Goal: Information Seeking & Learning: Compare options

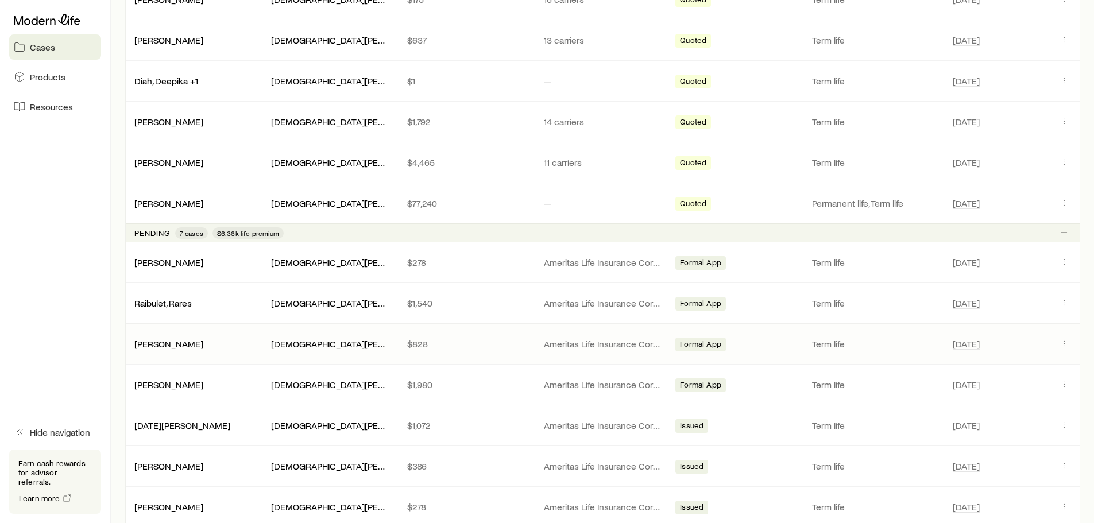
scroll to position [459, 0]
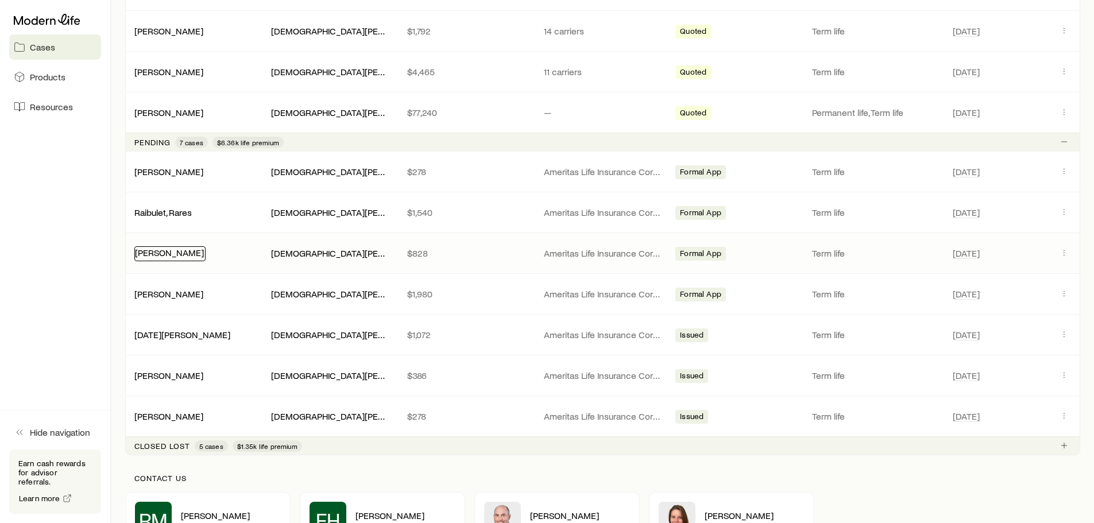
click at [175, 256] on link "[PERSON_NAME]" at bounding box center [169, 252] width 69 height 11
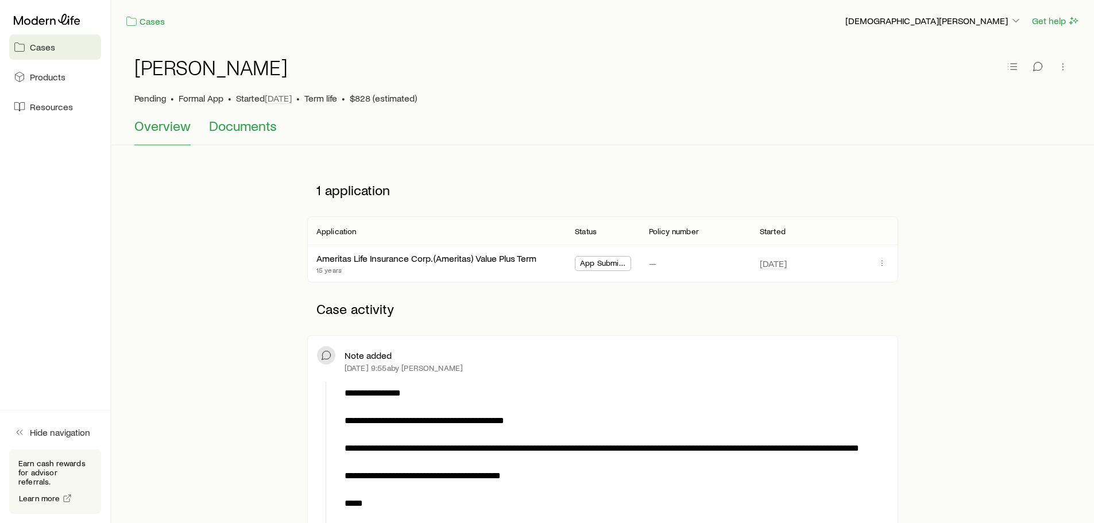
click at [243, 131] on span "Documents" at bounding box center [243, 126] width 68 height 16
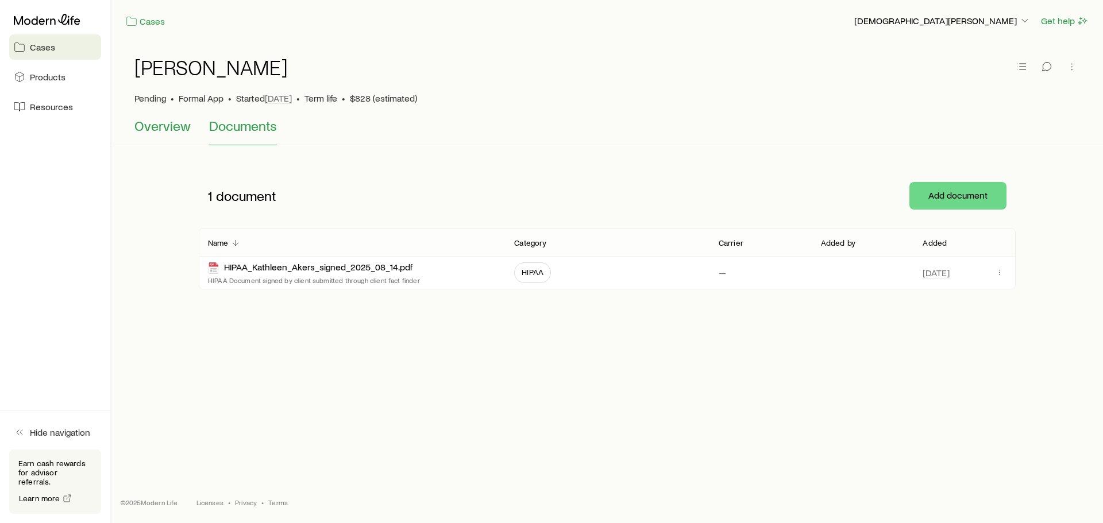
click at [169, 123] on span "Overview" at bounding box center [162, 126] width 56 height 16
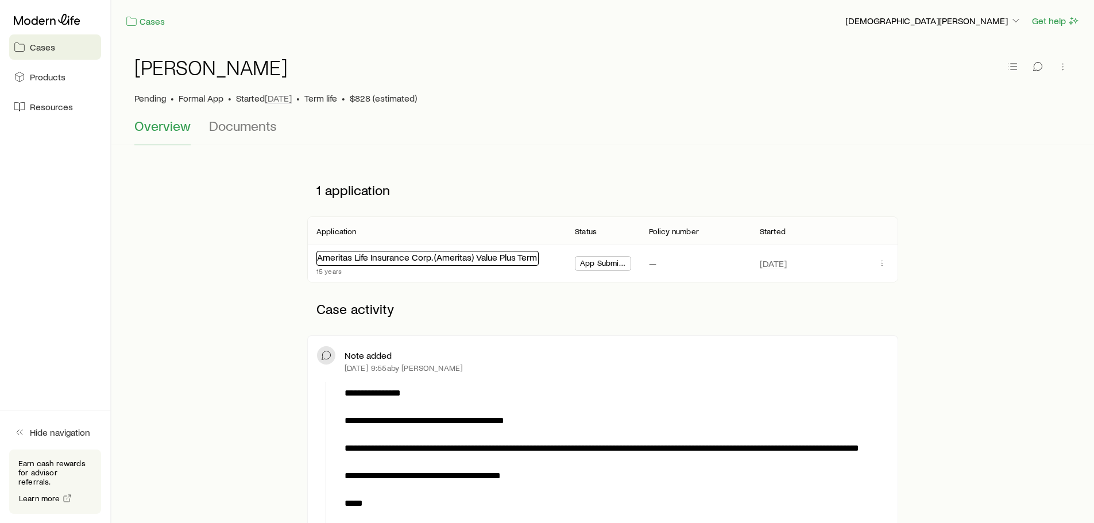
click at [426, 254] on link "Ameritas Life Insurance Corp. (Ameritas) Value Plus Term" at bounding box center [427, 257] width 220 height 11
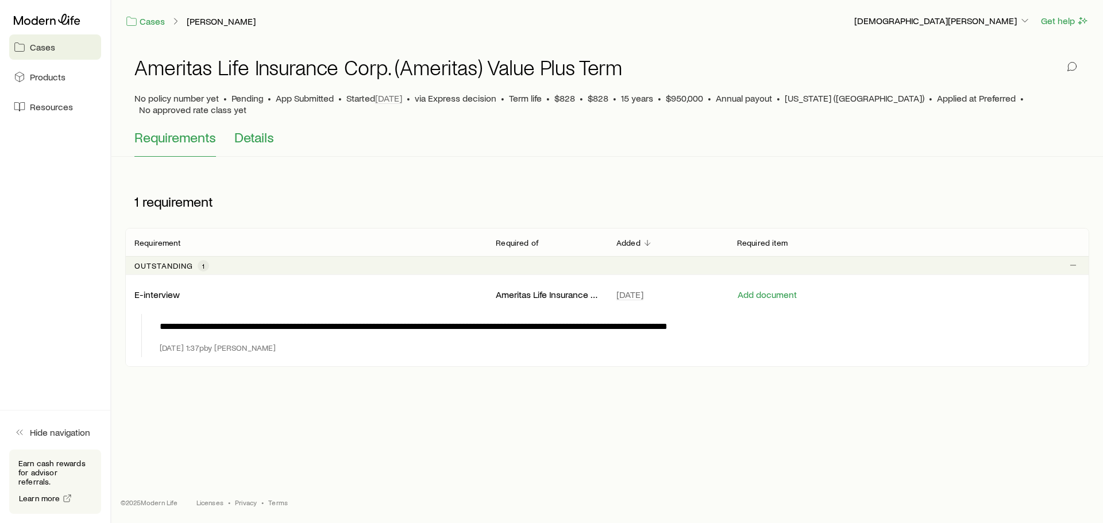
click at [256, 129] on span "Details" at bounding box center [254, 137] width 40 height 16
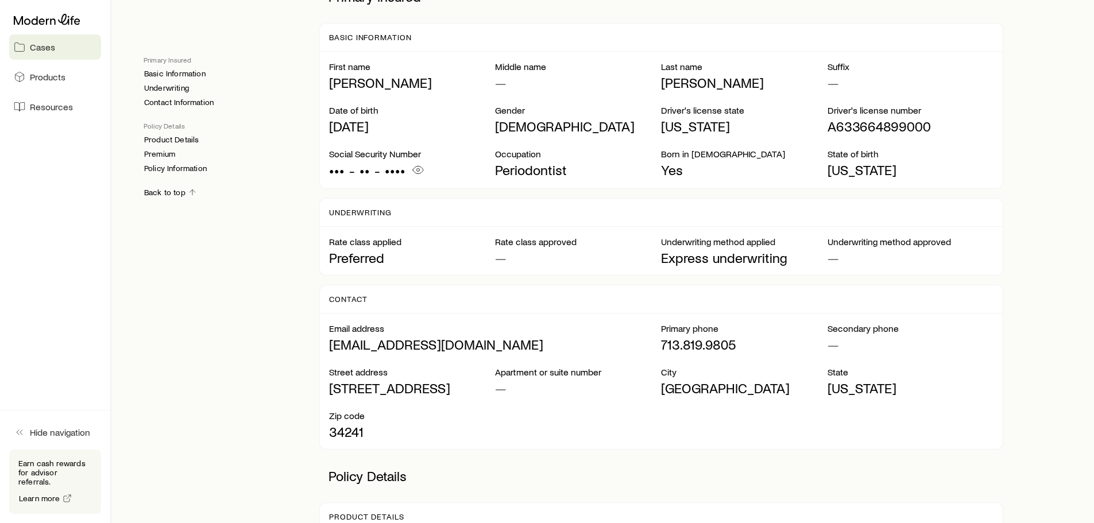
scroll to position [172, 0]
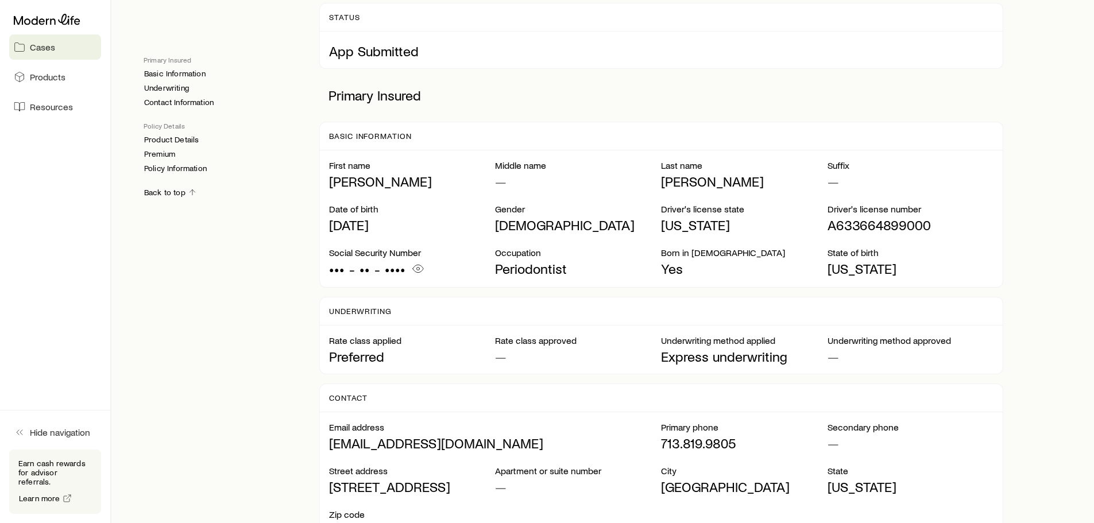
click at [45, 46] on span "Cases" at bounding box center [42, 46] width 25 height 11
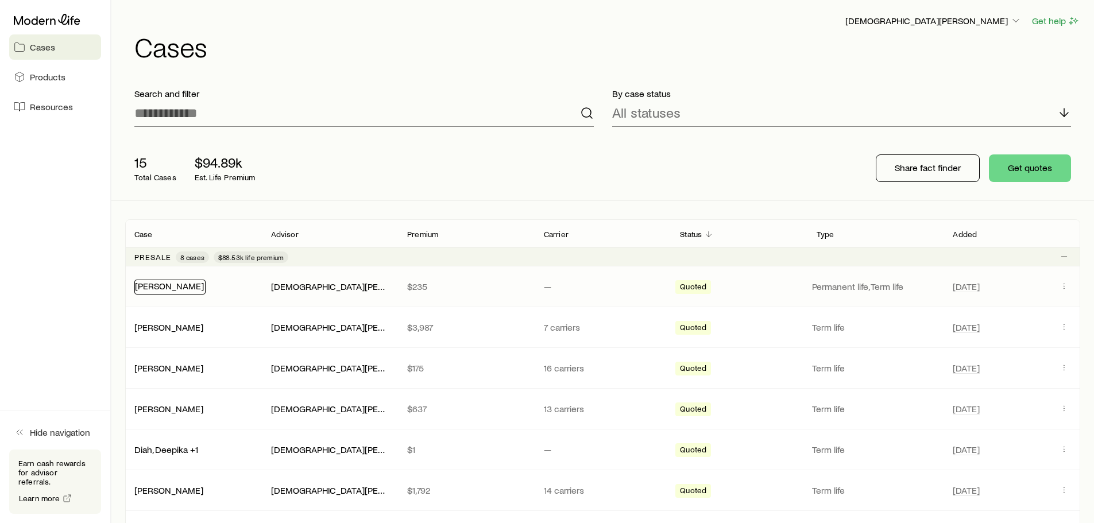
click at [204, 286] on link "[PERSON_NAME]" at bounding box center [169, 285] width 69 height 11
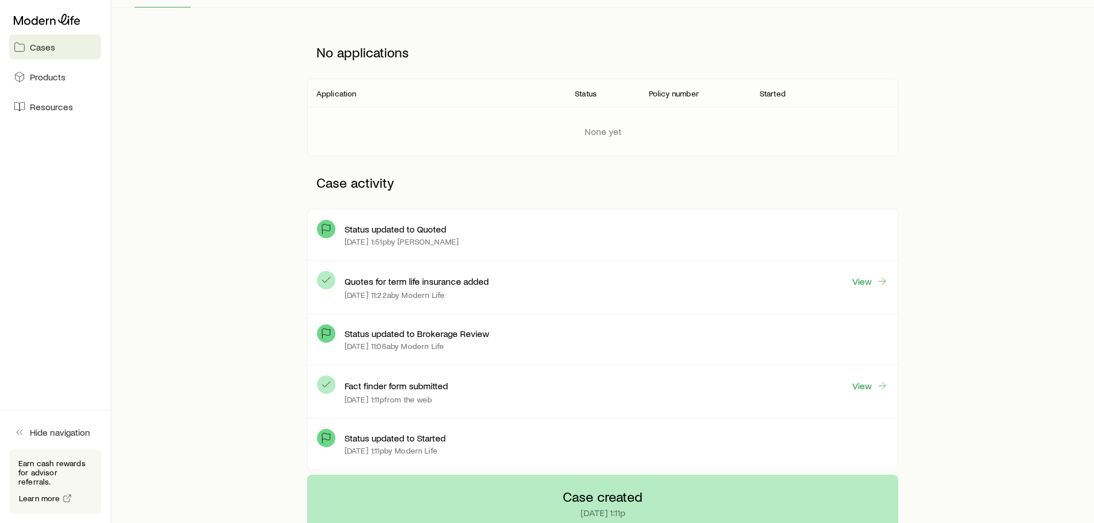
scroll to position [172, 0]
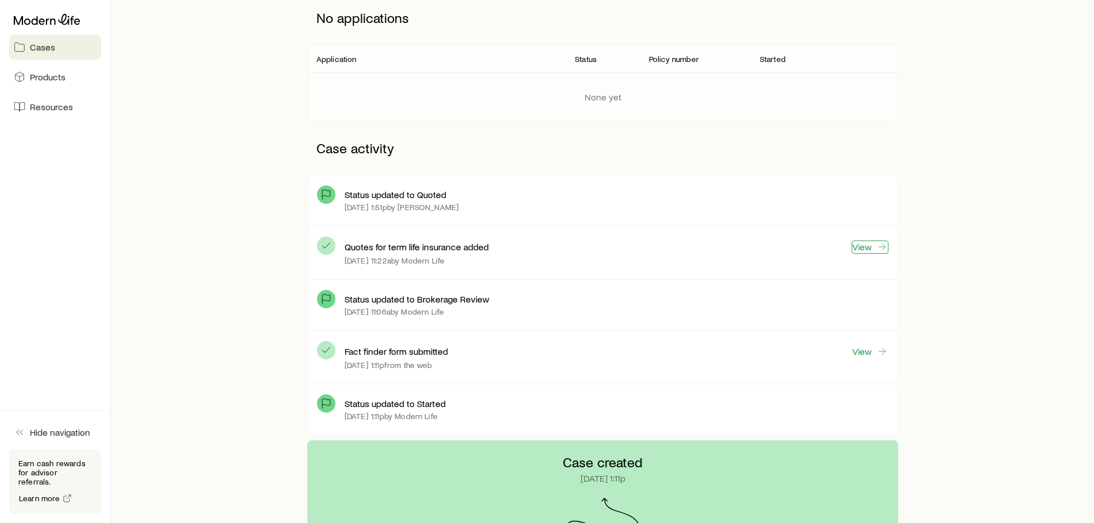
click at [864, 246] on link "View" at bounding box center [870, 247] width 37 height 13
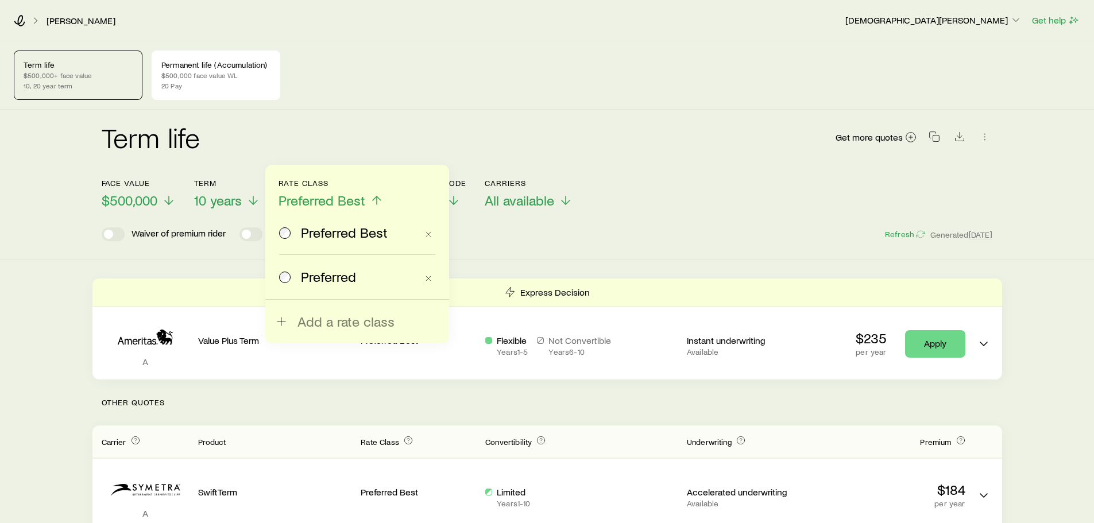
click at [535, 237] on div "Waiver of premium rider Extended convertibility Refresh Generated [DATE]" at bounding box center [547, 234] width 891 height 14
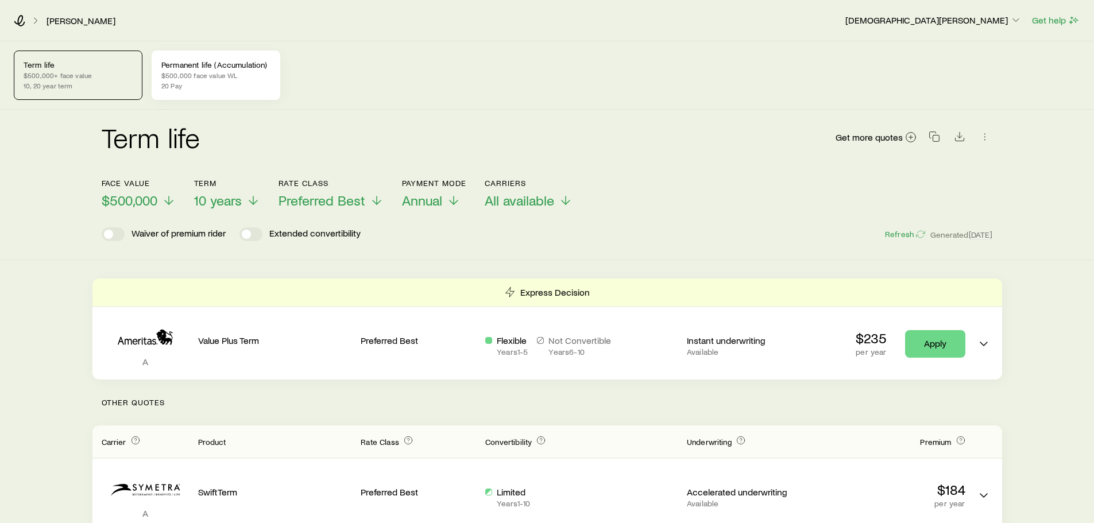
click at [196, 87] on p "20 Pay" at bounding box center [215, 85] width 109 height 9
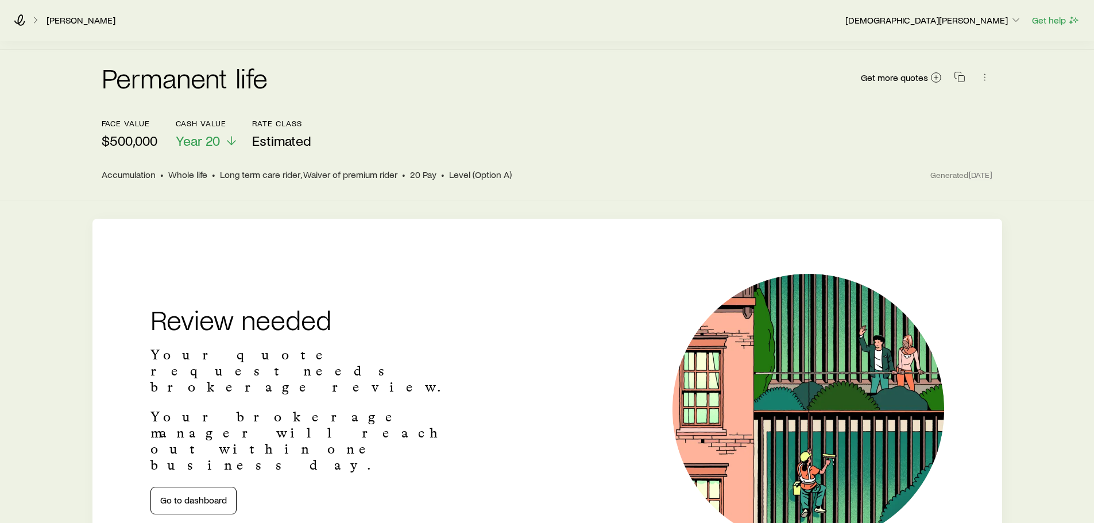
scroll to position [115, 0]
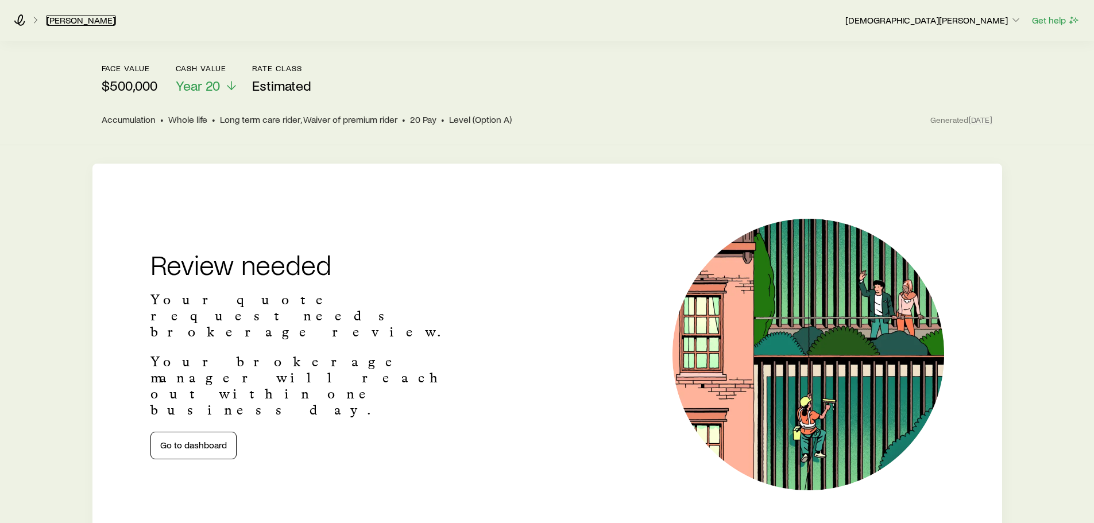
click at [102, 22] on link "[PERSON_NAME]" at bounding box center [81, 20] width 70 height 11
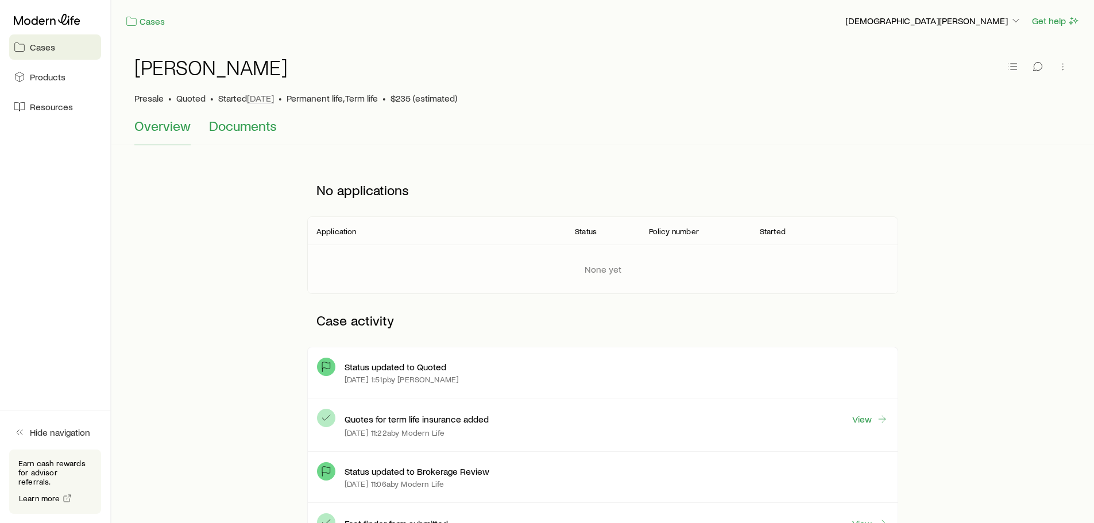
click at [242, 129] on span "Documents" at bounding box center [243, 126] width 68 height 16
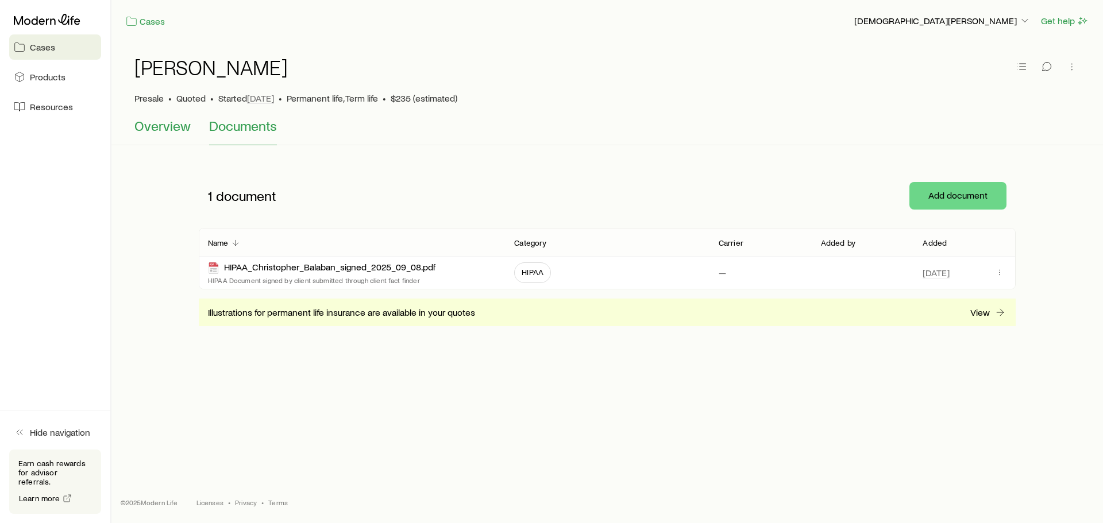
click at [170, 130] on span "Overview" at bounding box center [162, 126] width 56 height 16
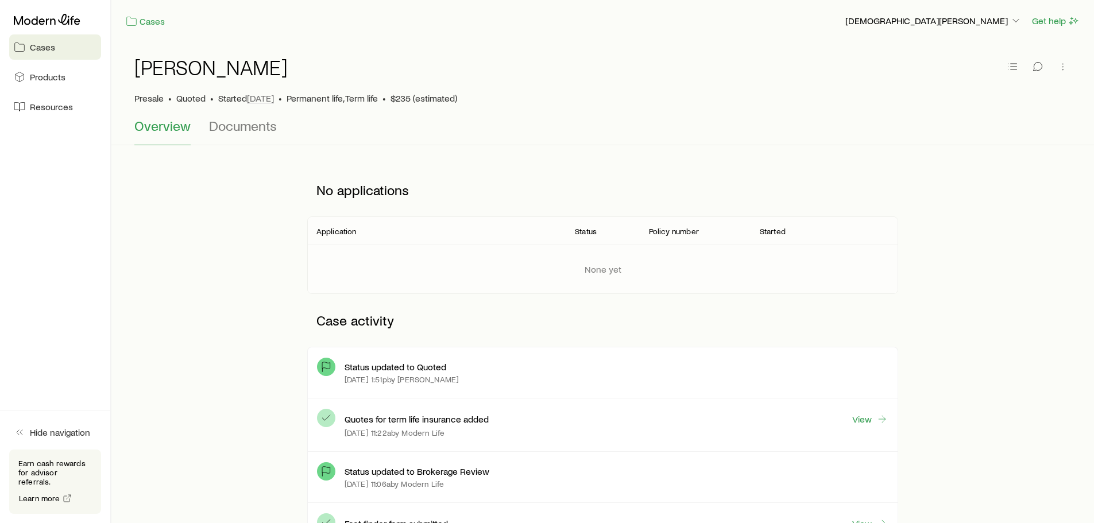
scroll to position [172, 0]
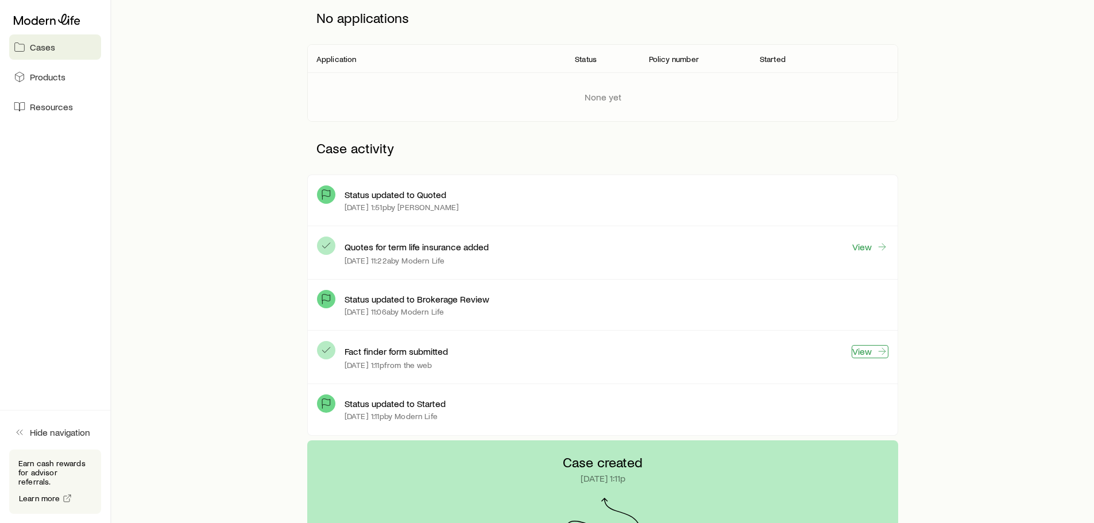
click at [868, 349] on link "View" at bounding box center [870, 351] width 37 height 13
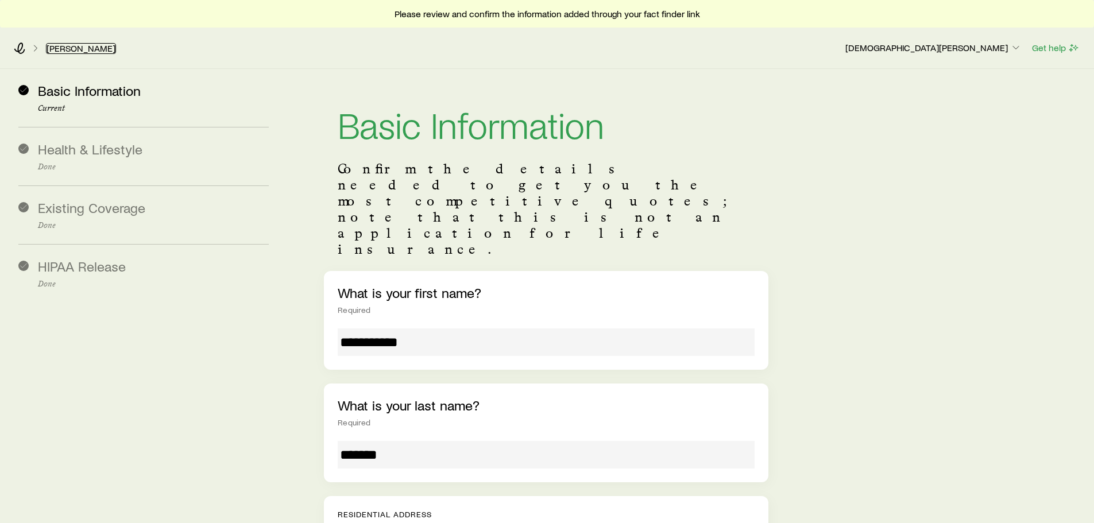
click at [101, 53] on link "[PERSON_NAME]" at bounding box center [81, 48] width 70 height 11
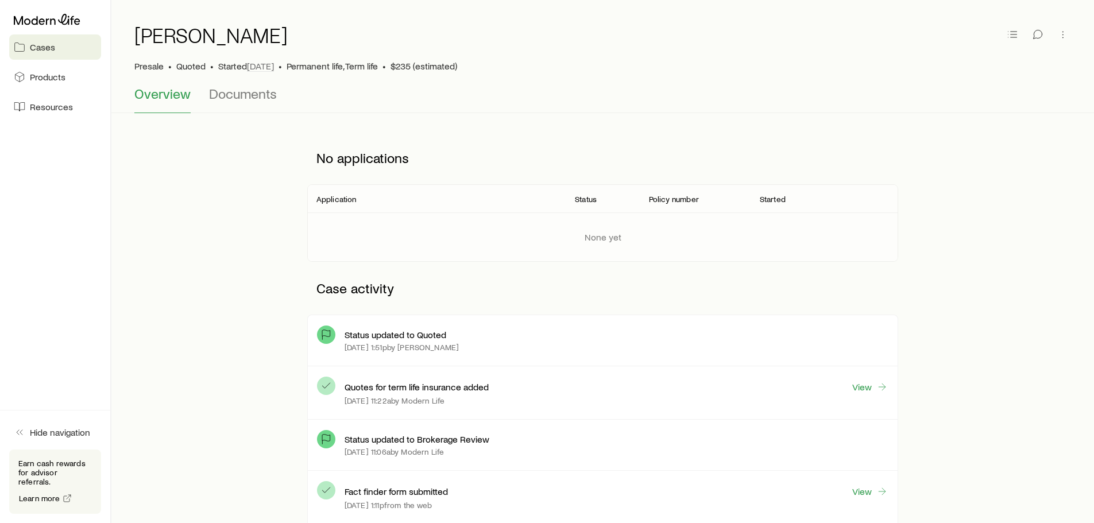
scroll to position [57, 0]
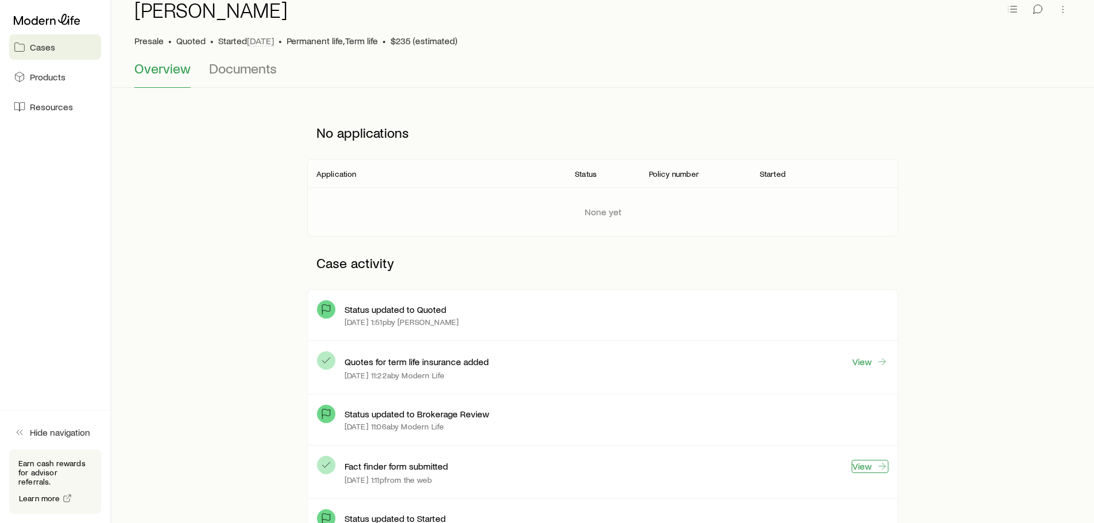
click at [869, 462] on link "View" at bounding box center [870, 466] width 37 height 13
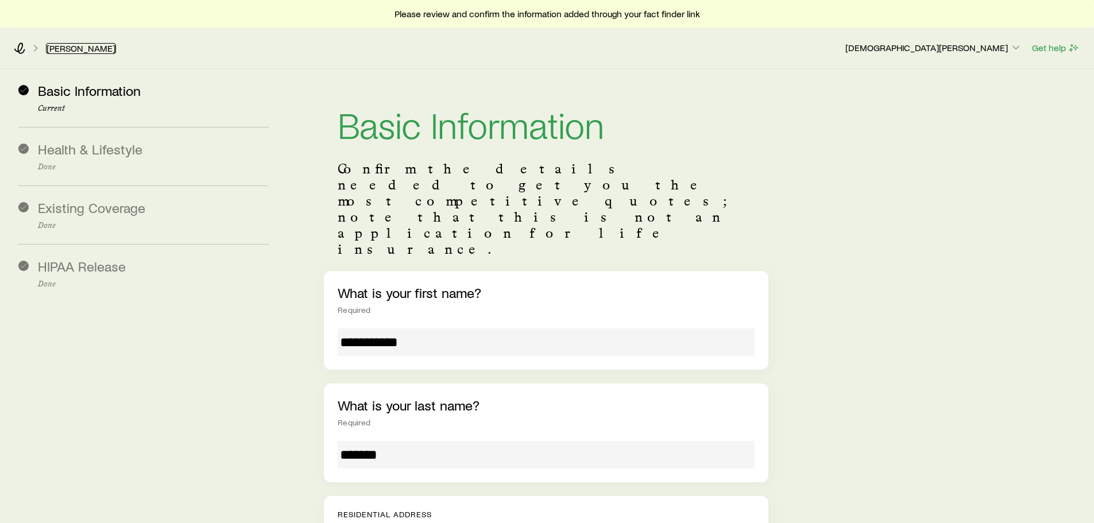
click at [96, 45] on link "[PERSON_NAME]" at bounding box center [81, 48] width 70 height 11
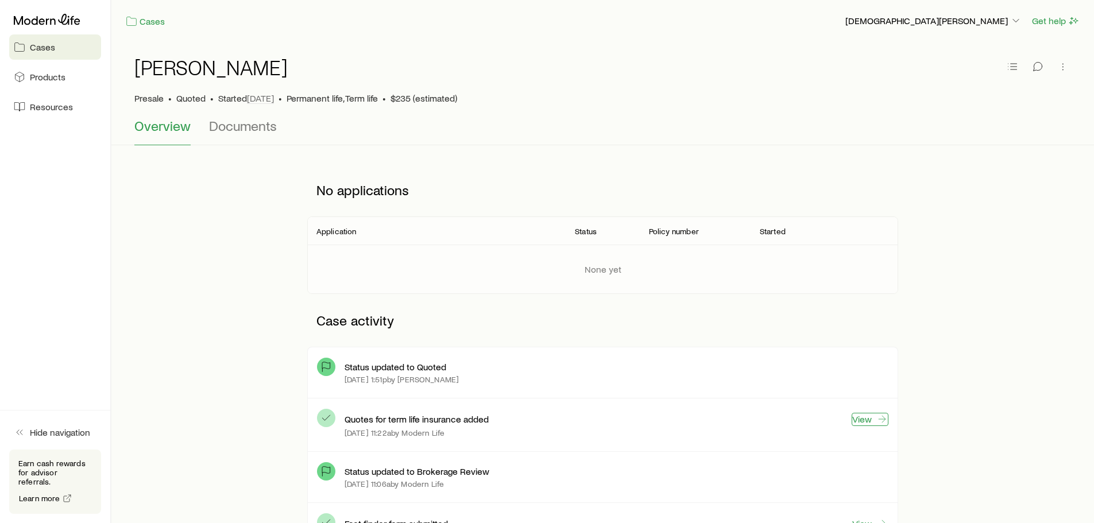
click at [860, 415] on link "View" at bounding box center [870, 419] width 37 height 13
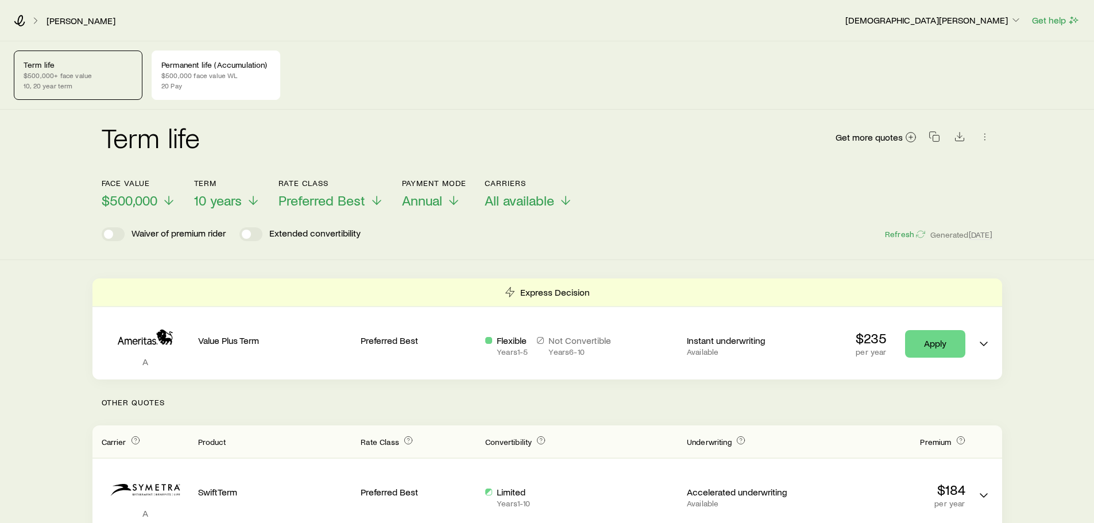
click at [613, 254] on div "Term life Get more quotes Face value $500,000 Term 10 years Rate Class Preferre…" at bounding box center [547, 185] width 1094 height 150
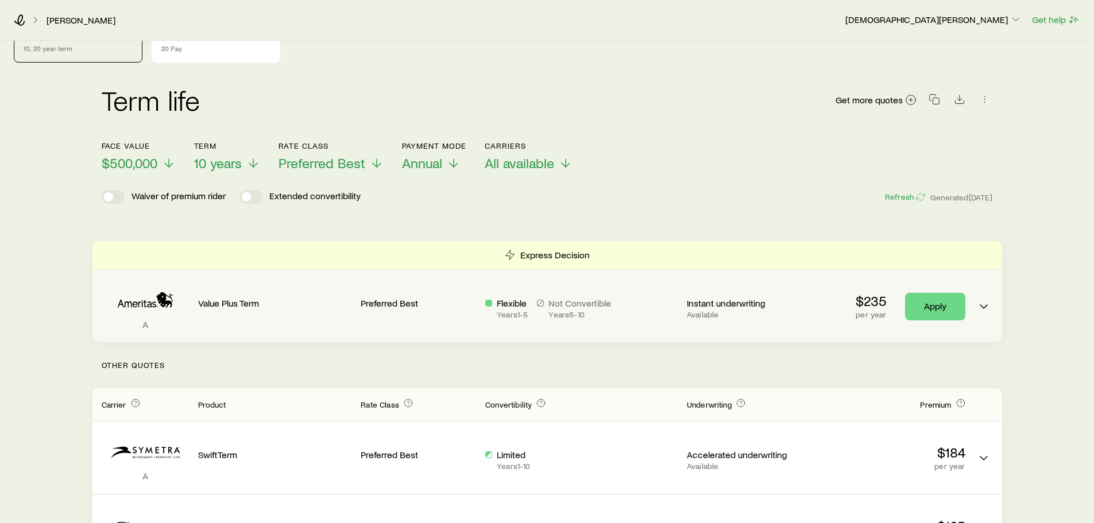
scroll to position [57, 0]
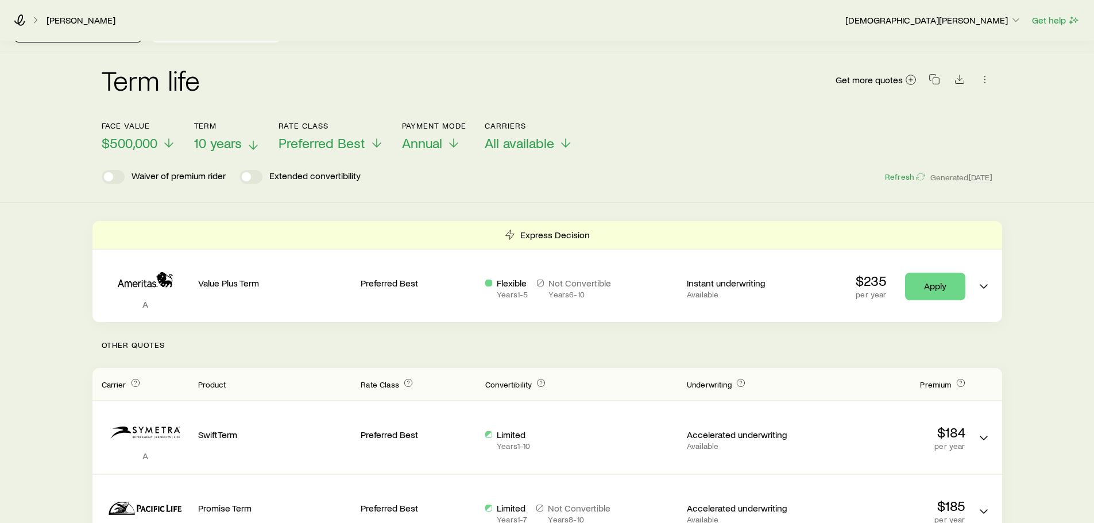
click at [225, 149] on span "10 years" at bounding box center [218, 143] width 48 height 16
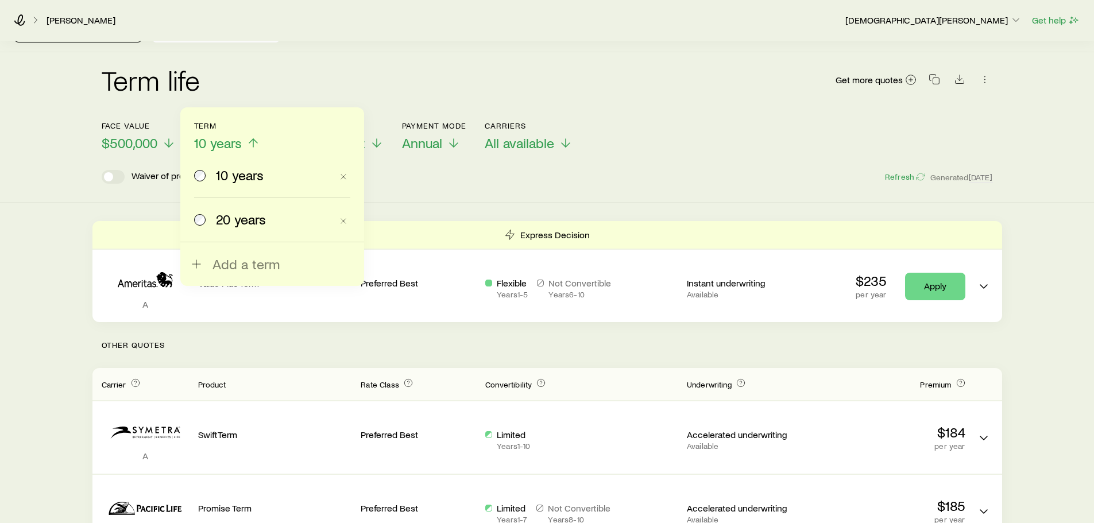
click at [243, 219] on span "20 years" at bounding box center [241, 219] width 50 height 16
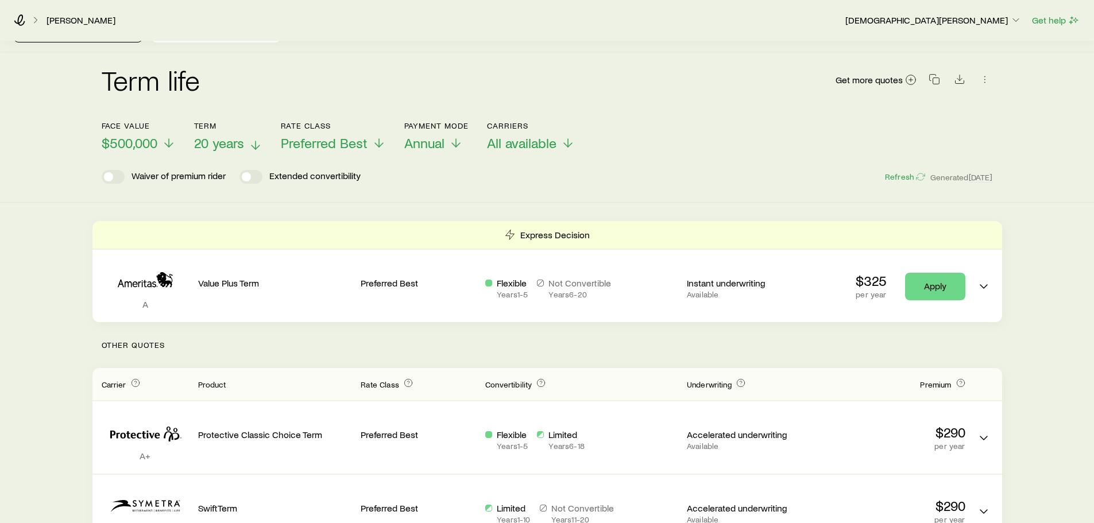
click at [242, 142] on span "20 years" at bounding box center [219, 143] width 50 height 16
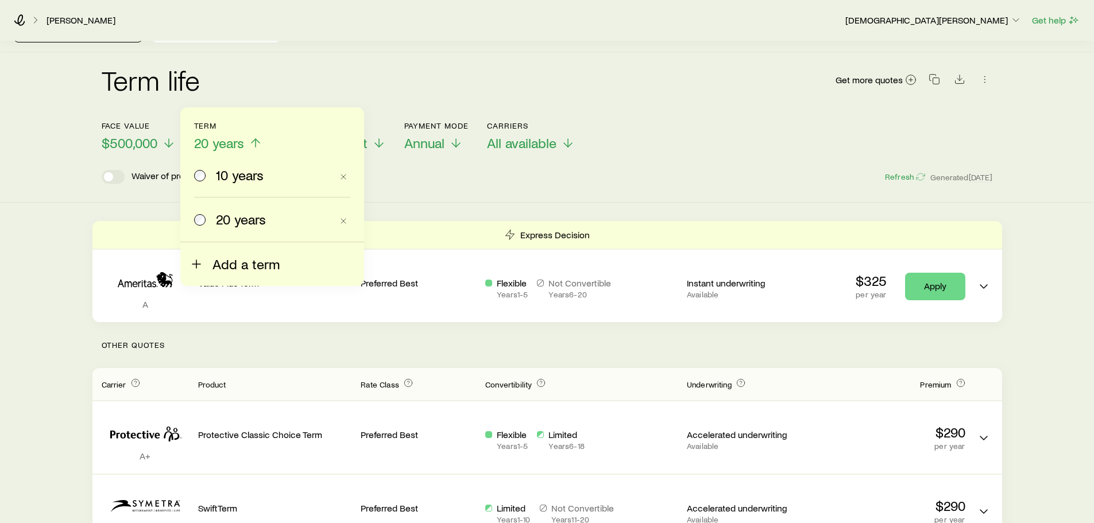
click at [253, 269] on span "Add a term" at bounding box center [245, 264] width 67 height 16
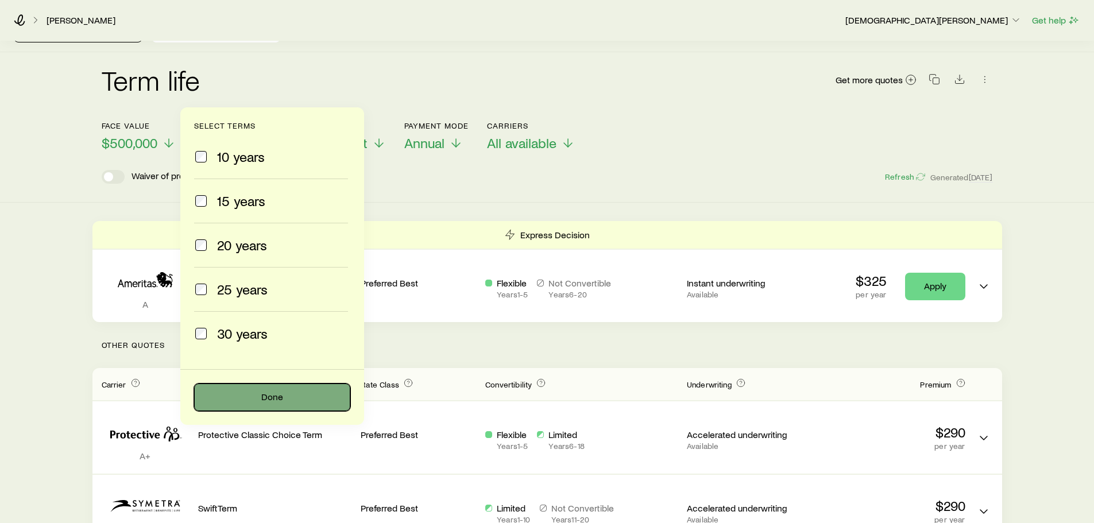
click at [259, 395] on button "Done" at bounding box center [272, 398] width 156 height 28
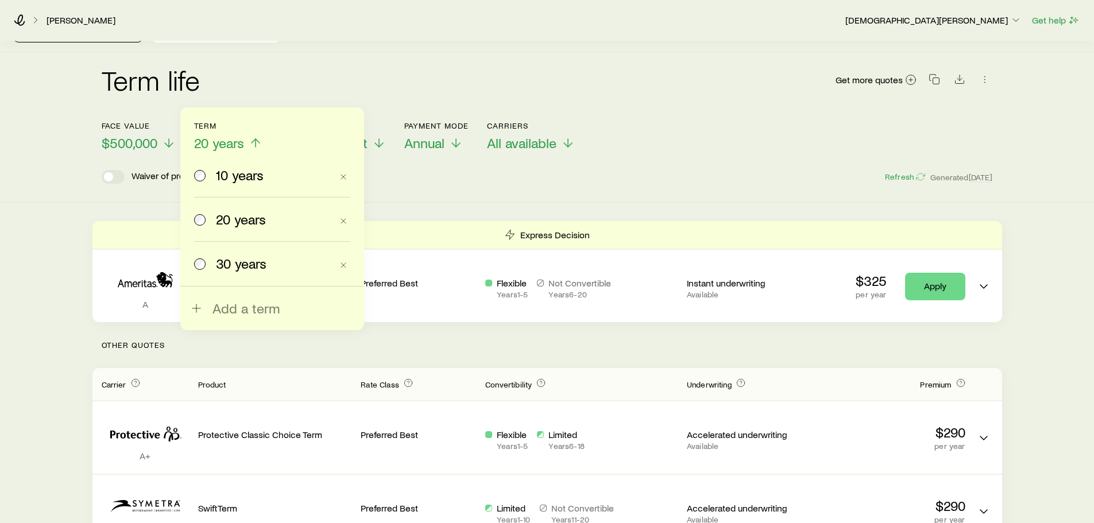
click at [260, 265] on span "30 years" at bounding box center [241, 264] width 51 height 16
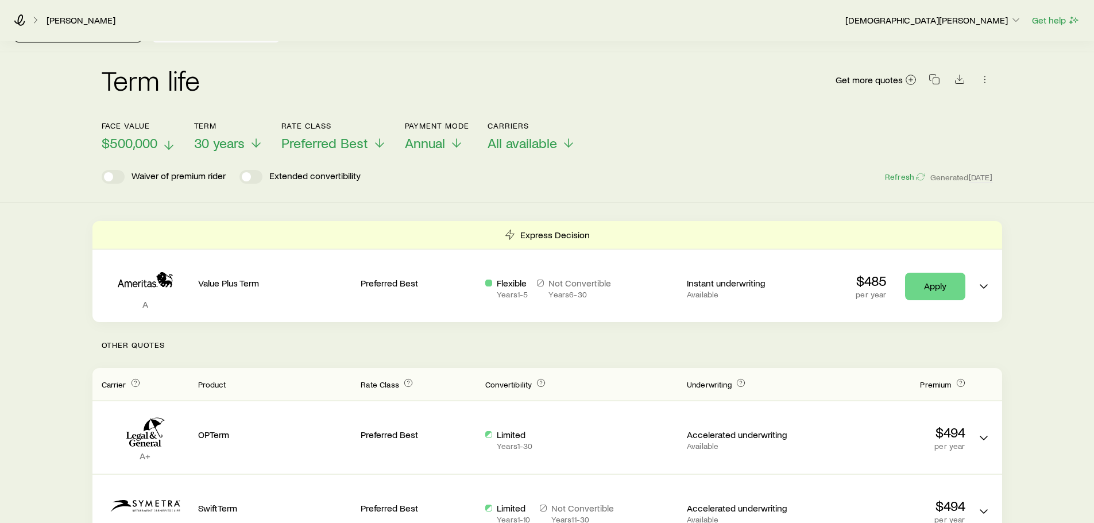
click at [165, 144] on icon at bounding box center [169, 145] width 14 height 14
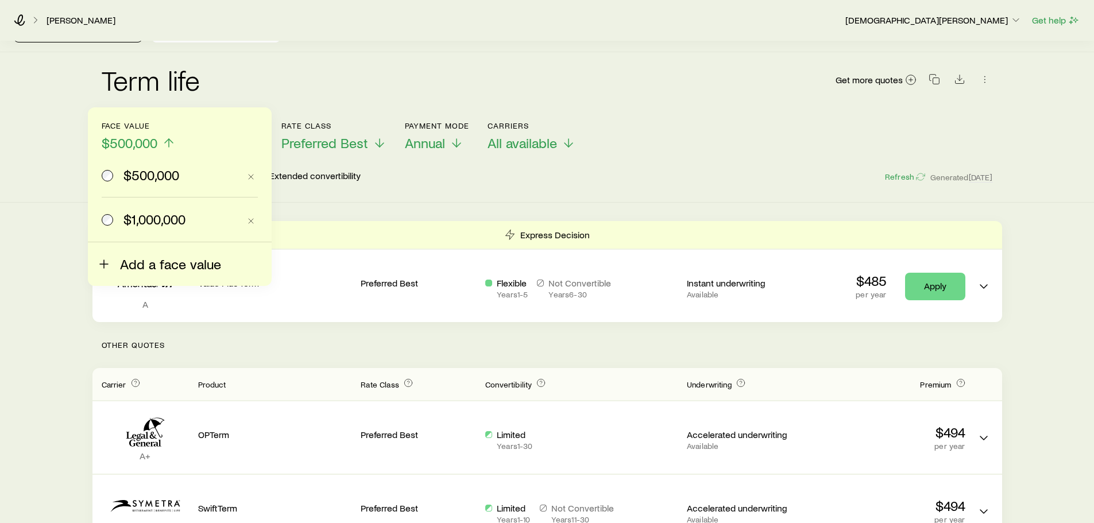
click at [143, 269] on span "Add a face value" at bounding box center [170, 264] width 101 height 16
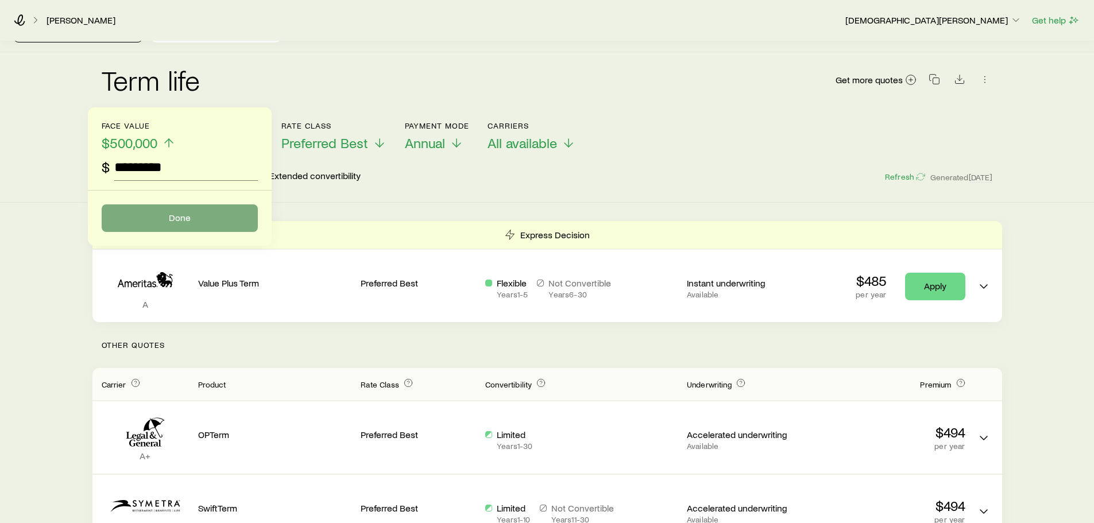
type input "*********"
click at [191, 219] on button "Done" at bounding box center [180, 218] width 156 height 28
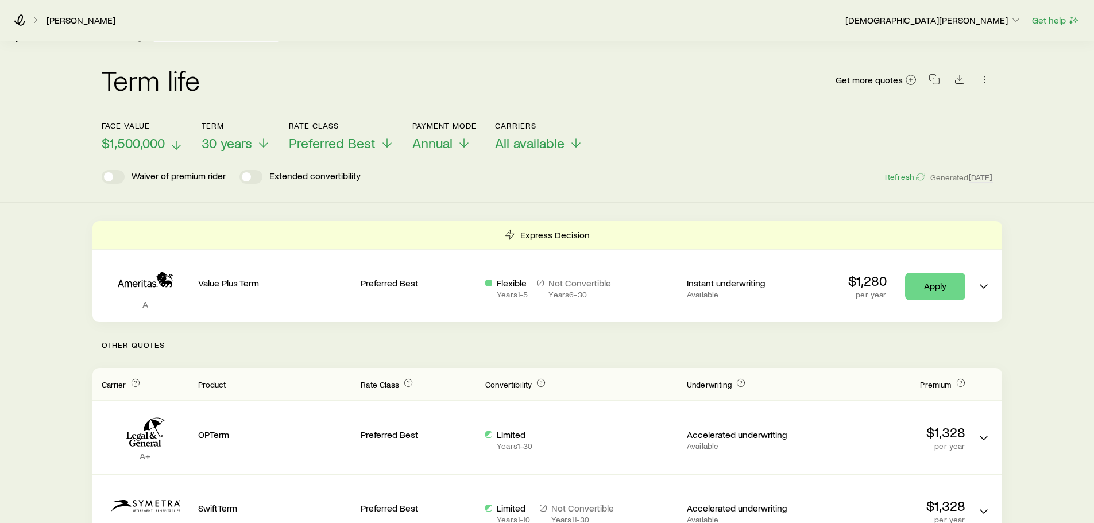
click at [167, 146] on p "$1,500,000" at bounding box center [143, 143] width 82 height 16
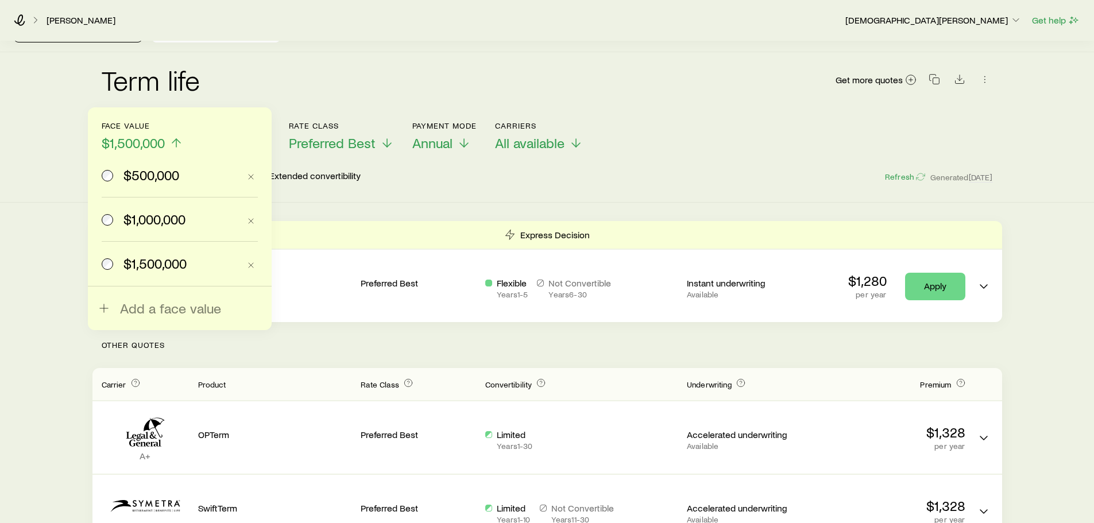
click at [138, 185] on label "$500,000" at bounding box center [171, 175] width 138 height 44
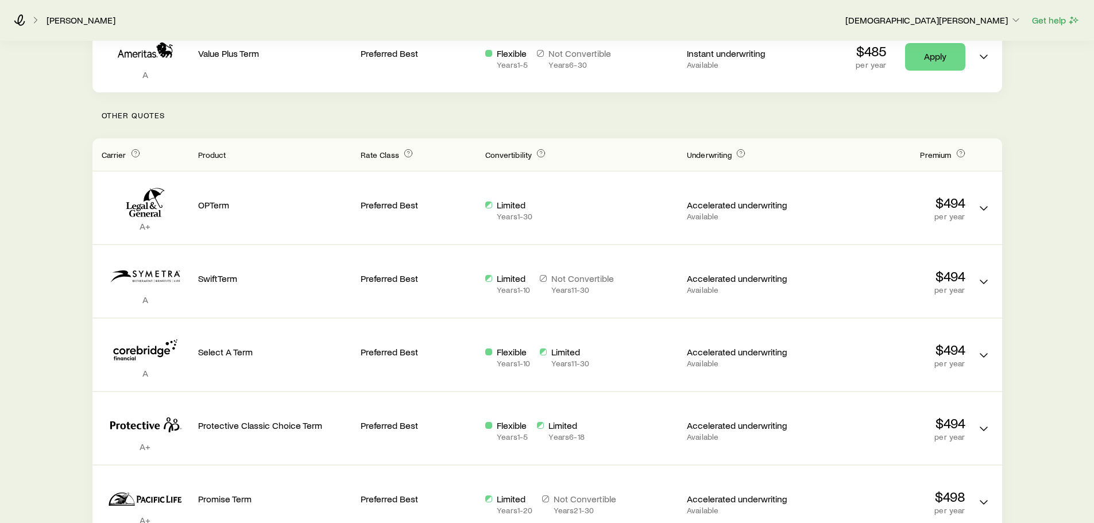
scroll to position [0, 0]
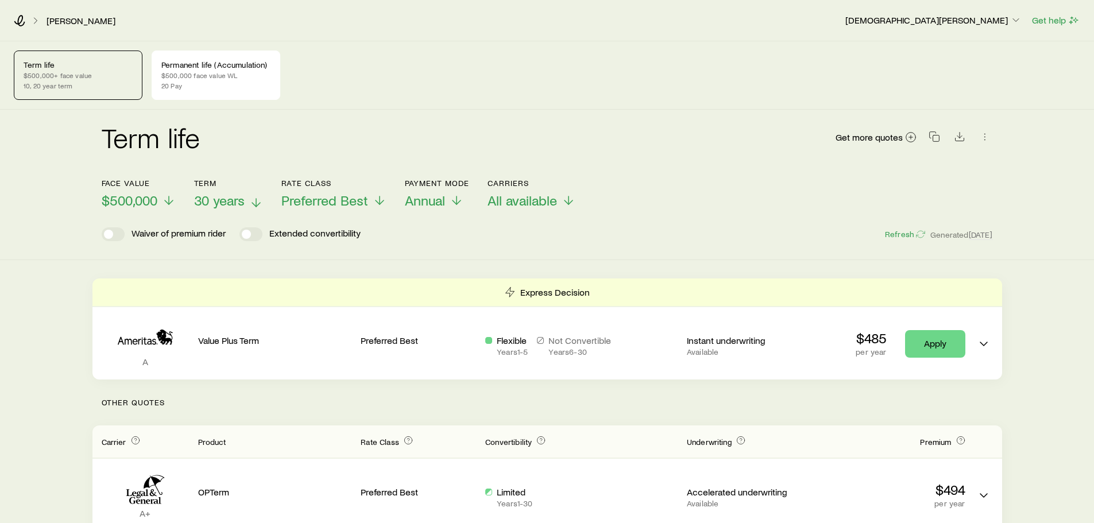
click at [222, 202] on span "30 years" at bounding box center [219, 200] width 51 height 16
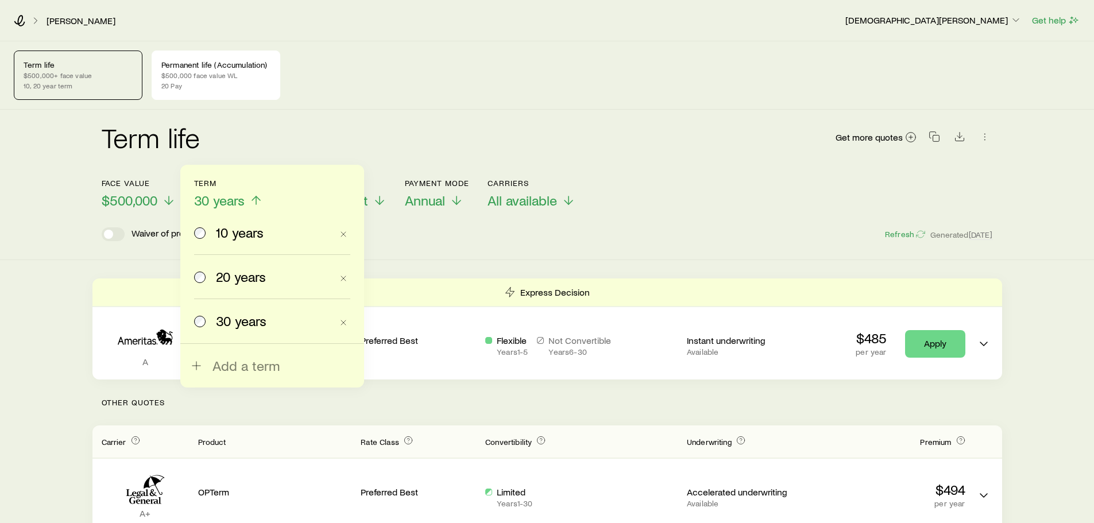
click at [233, 235] on span "10 years" at bounding box center [240, 233] width 48 height 16
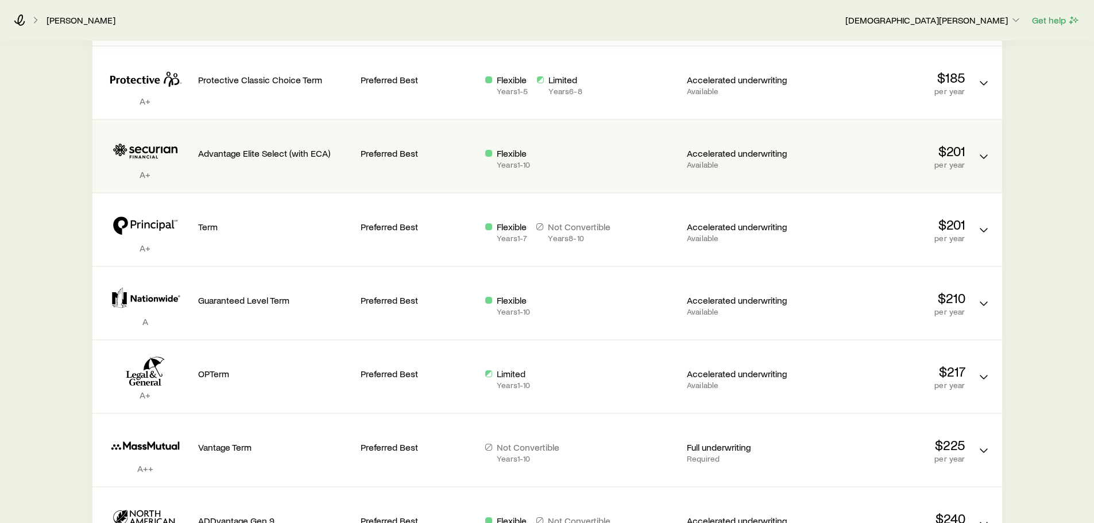
scroll to position [747, 0]
